Goal: Navigation & Orientation: Find specific page/section

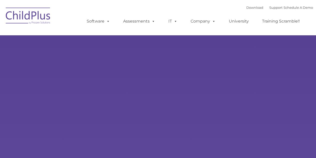
type input ""
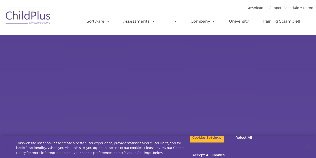
select select "MEDIUM"
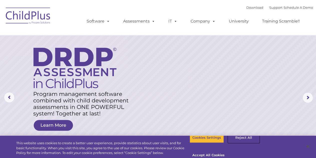
click at [238, 143] on button "Reject All" at bounding box center [243, 137] width 31 height 11
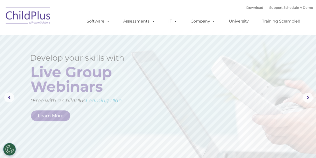
click at [35, 14] on img at bounding box center [28, 16] width 50 height 25
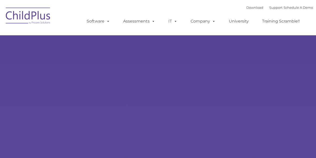
type input ""
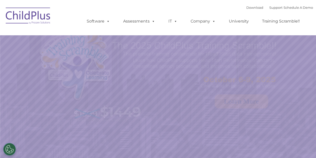
select select "MEDIUM"
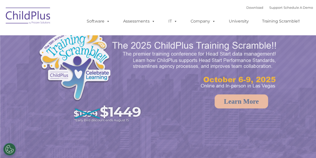
select select "MEDIUM"
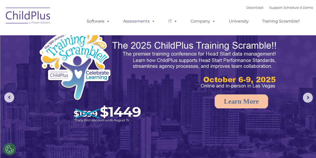
click at [142, 18] on link "Assessments" at bounding box center [139, 21] width 42 height 10
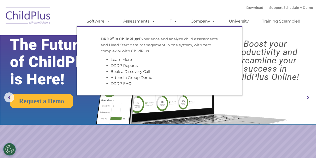
click at [191, 7] on div "Download Support | Schedule A Demo  MENU MENU Software ChildPlus: The original…" at bounding box center [195, 18] width 237 height 28
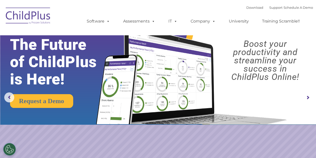
click at [227, 25] on link "University" at bounding box center [239, 21] width 30 height 10
click at [201, 24] on link "Company" at bounding box center [203, 21] width 35 height 10
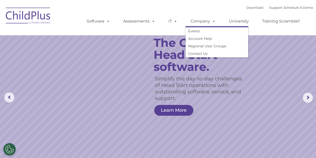
click at [40, 12] on img at bounding box center [28, 16] width 50 height 25
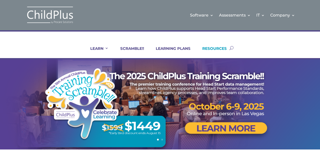
click at [221, 48] on link "RESOURCES" at bounding box center [211, 52] width 31 height 12
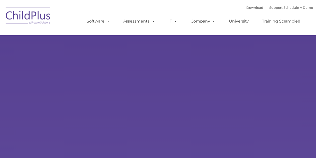
type input ""
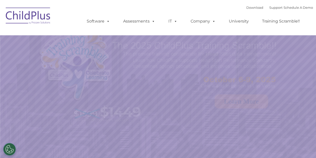
select select "MEDIUM"
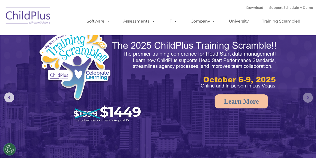
click at [306, 98] on rs-arrow at bounding box center [308, 98] width 10 height 10
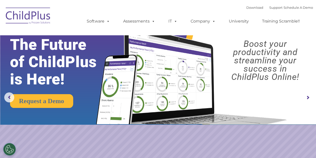
click at [306, 97] on rs-arrow at bounding box center [308, 98] width 10 height 10
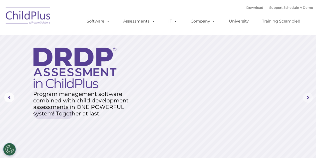
click at [303, 100] on rs-arrow at bounding box center [308, 98] width 10 height 10
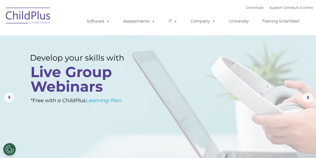
click at [302, 102] on rs-layer at bounding box center [158, 97] width 316 height 195
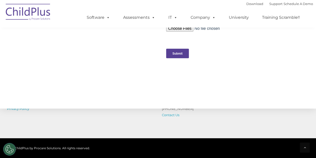
scroll to position [586, 0]
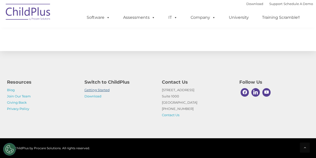
click at [103, 90] on link "Getting Started" at bounding box center [97, 90] width 25 height 4
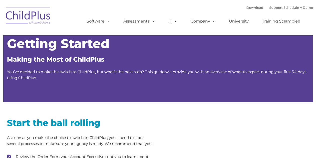
type input ""
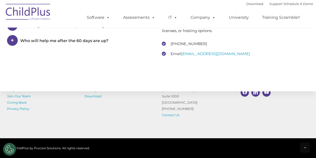
scroll to position [806, 0]
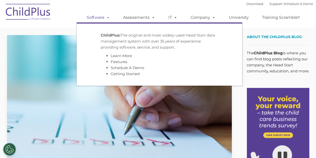
click at [102, 18] on link "Software" at bounding box center [98, 18] width 33 height 10
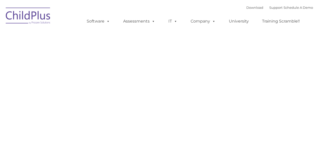
type input ""
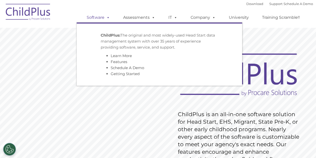
click at [100, 19] on link "Software" at bounding box center [98, 18] width 33 height 10
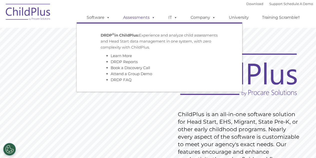
click at [153, 18] on span at bounding box center [153, 17] width 6 height 5
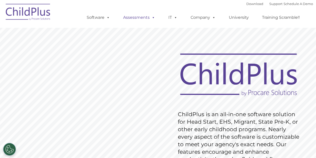
click at [152, 20] on span at bounding box center [153, 17] width 6 height 5
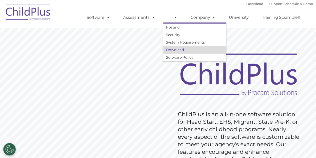
click at [178, 50] on link "Download" at bounding box center [195, 50] width 63 height 8
